Goal: Task Accomplishment & Management: Manage account settings

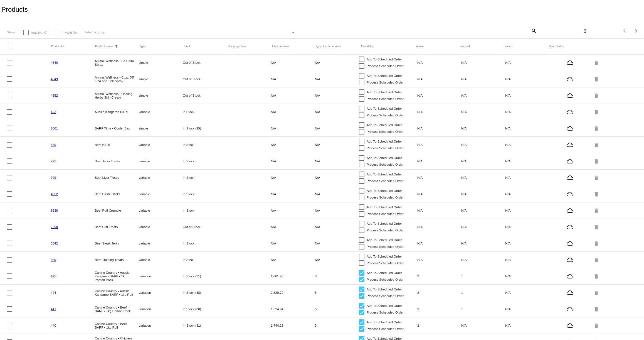
click at [532, 30] on mat-icon "search" at bounding box center [533, 30] width 7 height 9
click at [516, 29] on input "Search" at bounding box center [483, 30] width 107 height 4
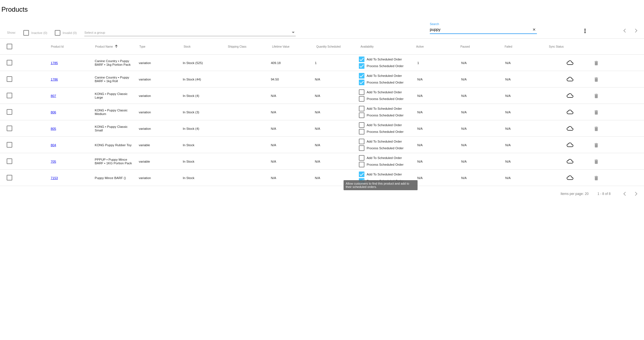
type input "puppy"
click at [361, 174] on div at bounding box center [362, 174] width 6 height 6
click at [361, 177] on input "Add To Scheduled Order" at bounding box center [361, 177] width 0 height 0
checkbox input "false"
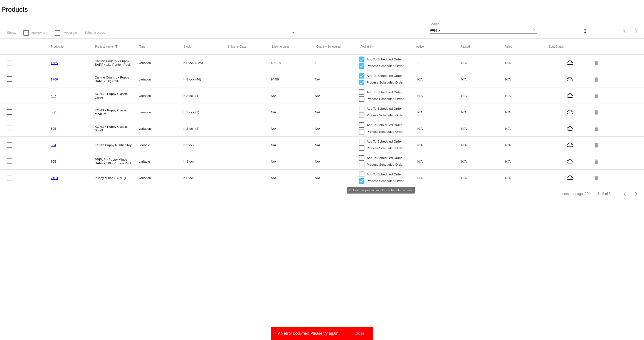
click at [363, 181] on div at bounding box center [362, 181] width 6 height 6
click at [362, 184] on input "Process Scheduled Order" at bounding box center [361, 184] width 0 height 0
checkbox input "false"
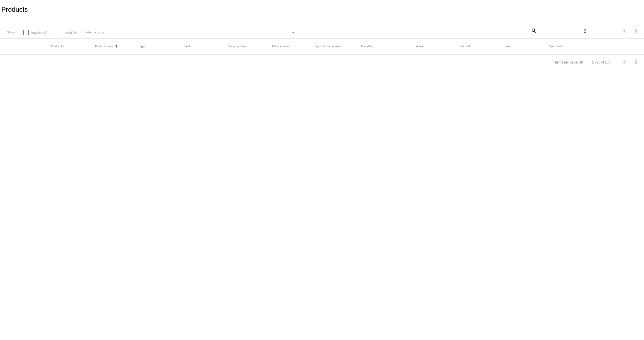
click at [533, 30] on app-dashboard-products "Products Show: Inactive (0) Invalid (0) Select a group search more_vert Items p…" at bounding box center [322, 35] width 644 height 70
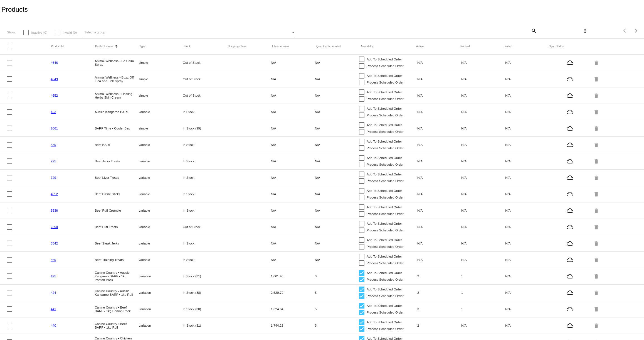
click at [534, 29] on mat-icon "search" at bounding box center [533, 30] width 7 height 9
click at [534, 29] on input "Search" at bounding box center [483, 30] width 107 height 4
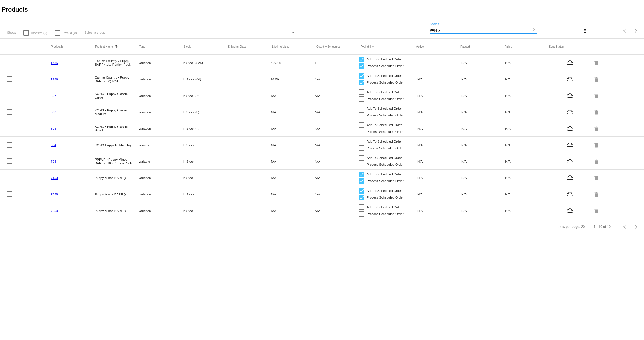
type input "puppy"
drag, startPoint x: 443, startPoint y: 31, endPoint x: 408, endPoint y: 28, distance: 34.4
click at [408, 28] on div "Show: Inactive (0) Invalid (0) Select a group puppy Search close more_vert Item…" at bounding box center [322, 29] width 644 height 20
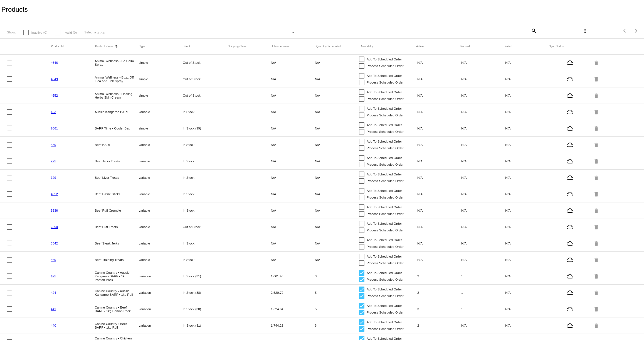
click at [536, 32] on mat-icon "search" at bounding box center [533, 30] width 7 height 9
click at [482, 31] on input "Search" at bounding box center [483, 30] width 107 height 4
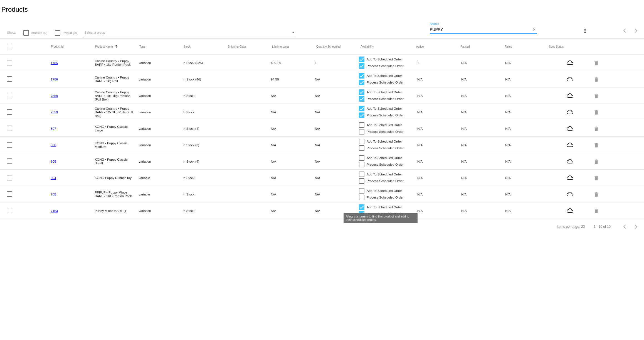
type input "PUPPY"
click at [363, 208] on div at bounding box center [362, 207] width 6 height 6
click at [362, 210] on input "Add To Scheduled Order" at bounding box center [361, 210] width 0 height 0
checkbox input "false"
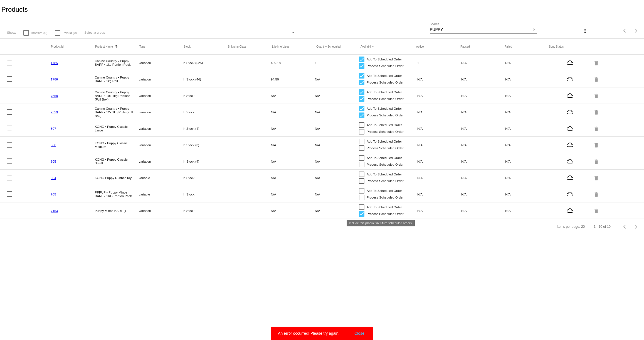
click at [362, 215] on div at bounding box center [362, 214] width 6 height 6
click at [362, 216] on input "Process Scheduled Order" at bounding box center [361, 216] width 0 height 0
checkbox input "false"
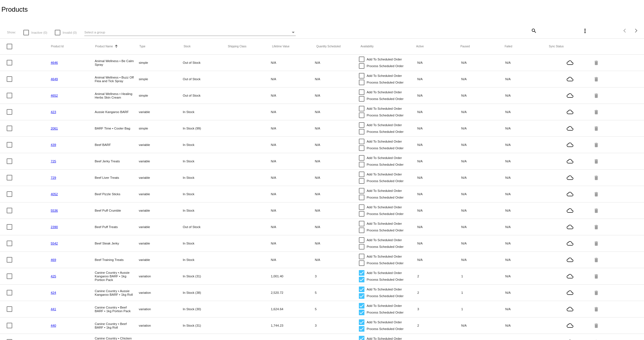
click at [531, 29] on mat-icon "search" at bounding box center [533, 30] width 7 height 9
click at [494, 31] on input "Search" at bounding box center [483, 30] width 107 height 4
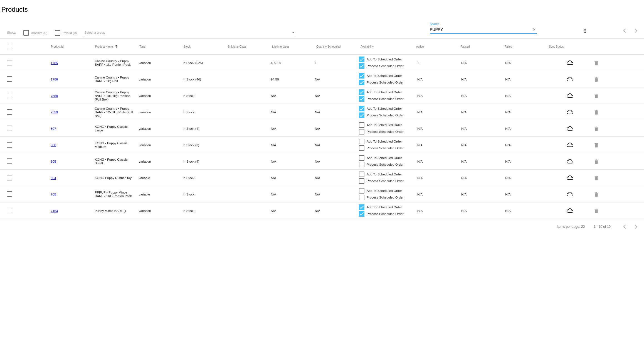
type input "PUPPY"
click at [52, 210] on link "7153" at bounding box center [54, 211] width 7 height 4
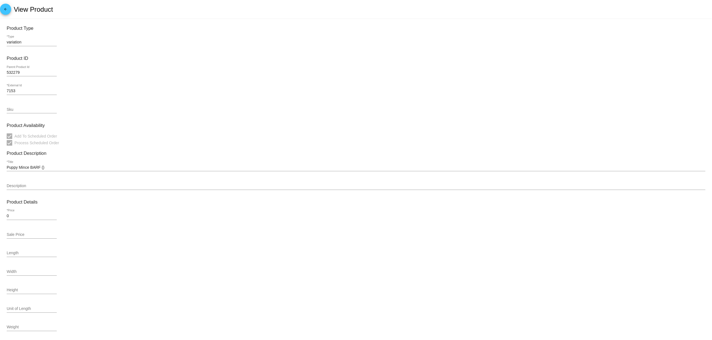
click at [4, 8] on mat-icon "arrow_back" at bounding box center [5, 10] width 7 height 7
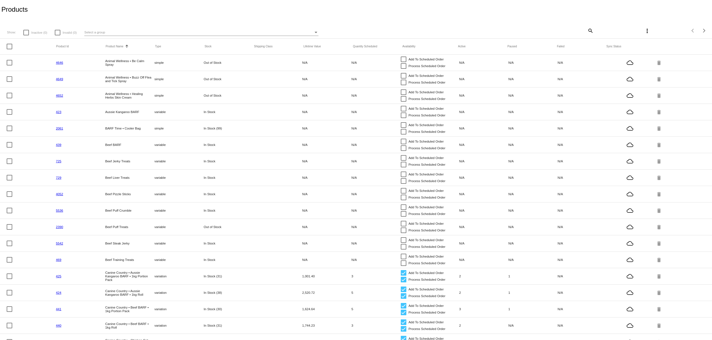
click at [592, 30] on mat-icon "search" at bounding box center [590, 30] width 7 height 9
click at [566, 31] on input "Search" at bounding box center [534, 30] width 119 height 4
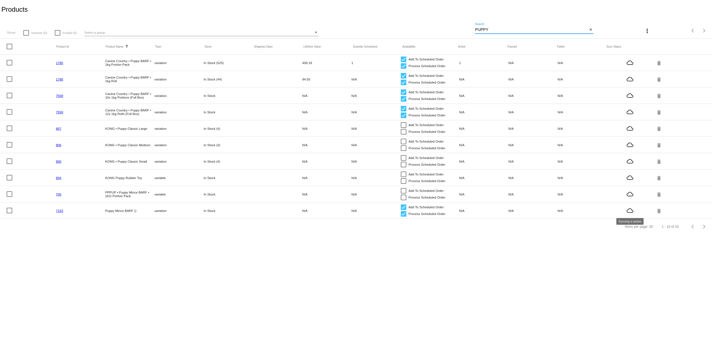
type input "PUPPY"
click at [630, 210] on mat-icon "cloud_queue" at bounding box center [630, 210] width 46 height 7
click at [629, 211] on mat-icon "cloud_queue" at bounding box center [630, 210] width 46 height 7
click at [10, 209] on div at bounding box center [10, 211] width 6 height 6
click at [9, 213] on input "checkbox" at bounding box center [9, 213] width 0 height 0
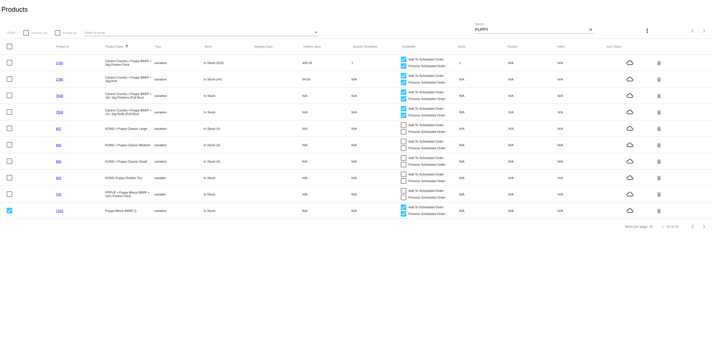
click at [647, 28] on mat-icon "more_vert" at bounding box center [647, 31] width 7 height 7
click at [655, 21] on div at bounding box center [356, 170] width 712 height 340
click at [9, 208] on div at bounding box center [10, 211] width 6 height 6
click at [9, 213] on input "checkbox" at bounding box center [9, 213] width 0 height 0
checkbox input "false"
